Goal: Check status

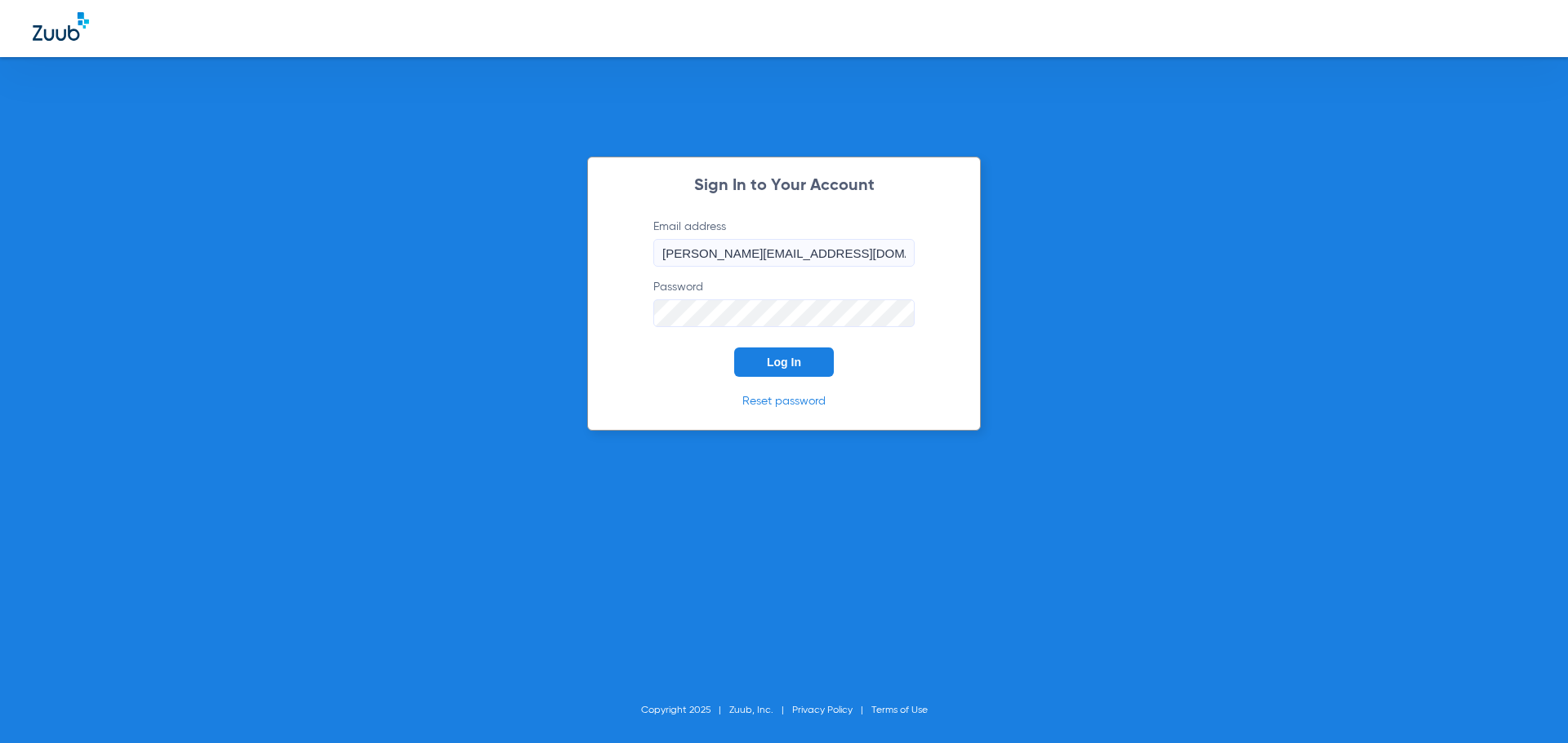
click at [773, 360] on span "Log In" at bounding box center [784, 362] width 34 height 13
type input "[PERSON_NAME][EMAIL_ADDRESS][DOMAIN_NAME]"
click at [808, 356] on button "Log In" at bounding box center [783, 362] width 99 height 29
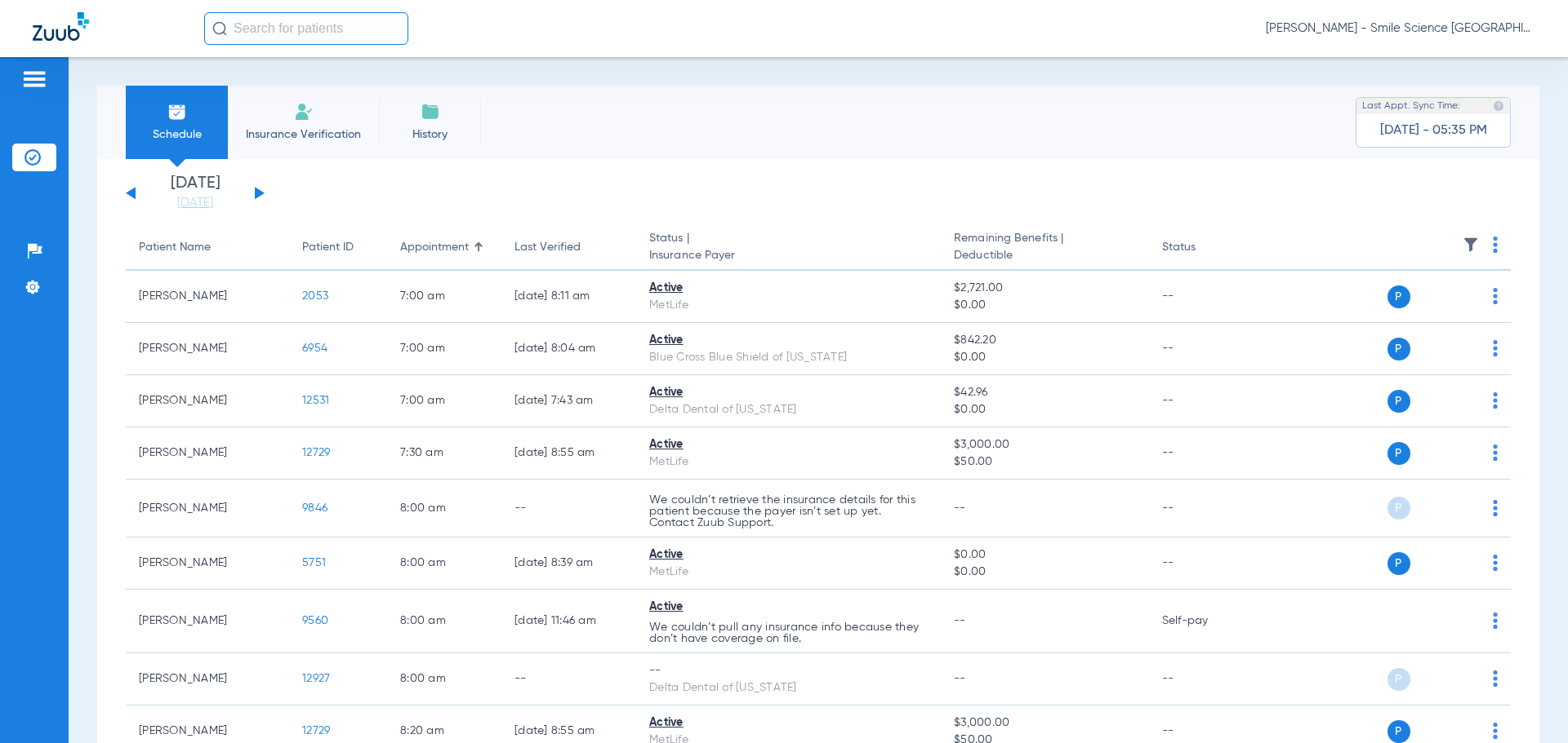
click at [321, 40] on input "text" at bounding box center [306, 28] width 204 height 33
click at [317, 34] on input "text" at bounding box center [306, 28] width 204 height 33
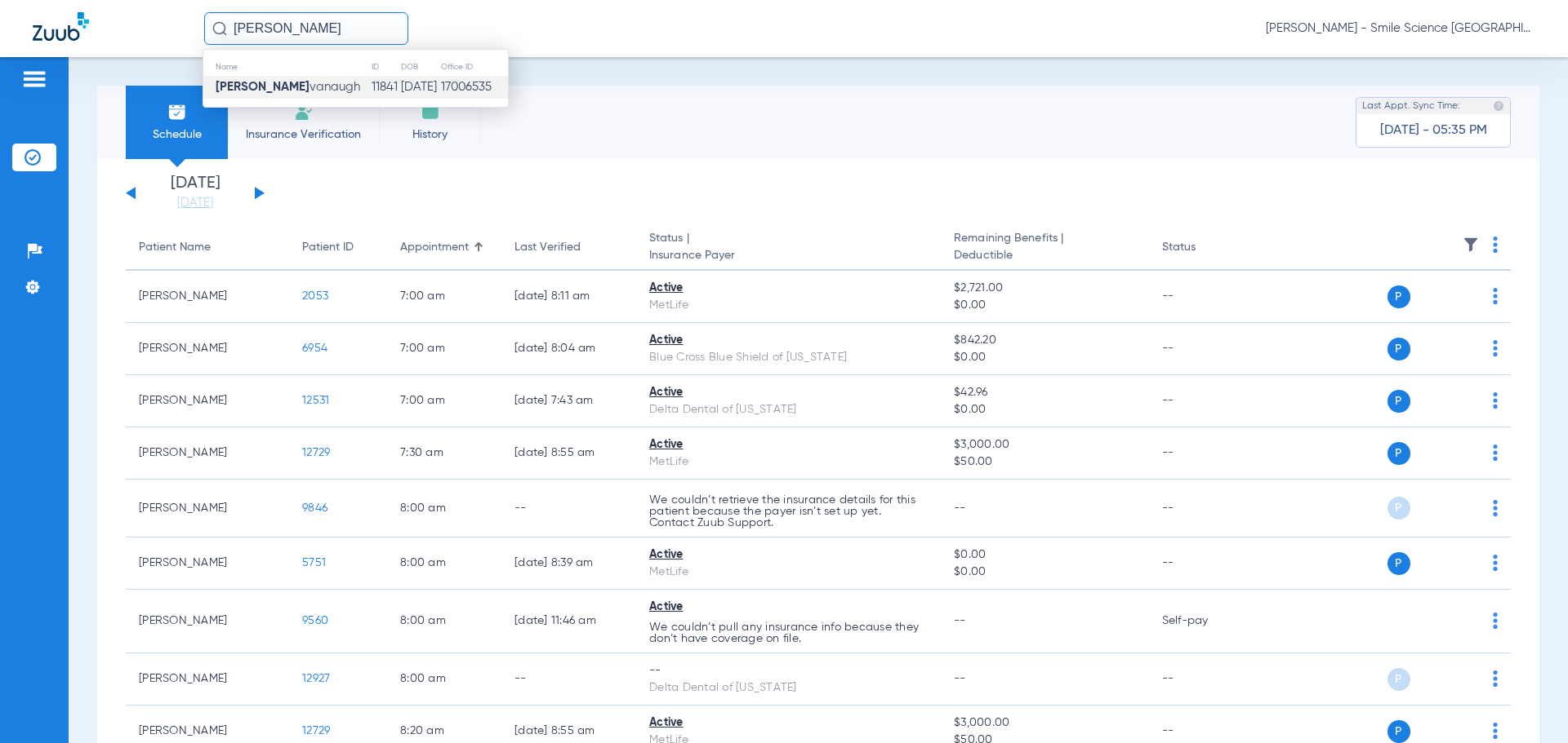
type input "[PERSON_NAME]"
click at [371, 87] on td "11841" at bounding box center [385, 87] width 29 height 23
